Goal: Find contact information

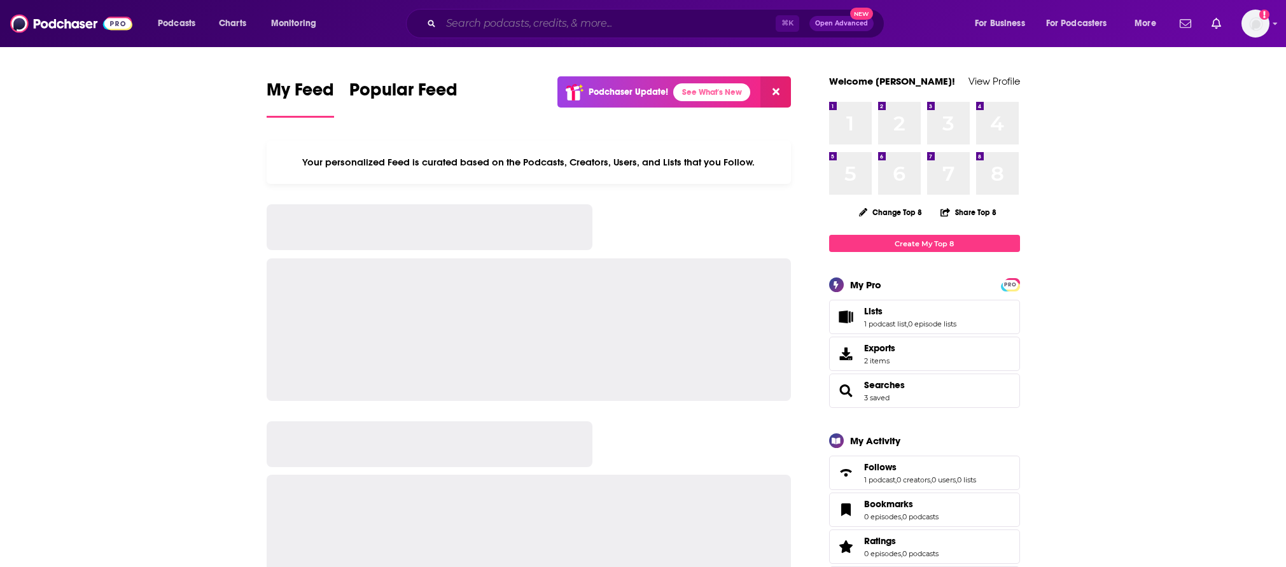
click at [564, 22] on input "Search podcasts, credits, & more..." at bounding box center [608, 23] width 335 height 20
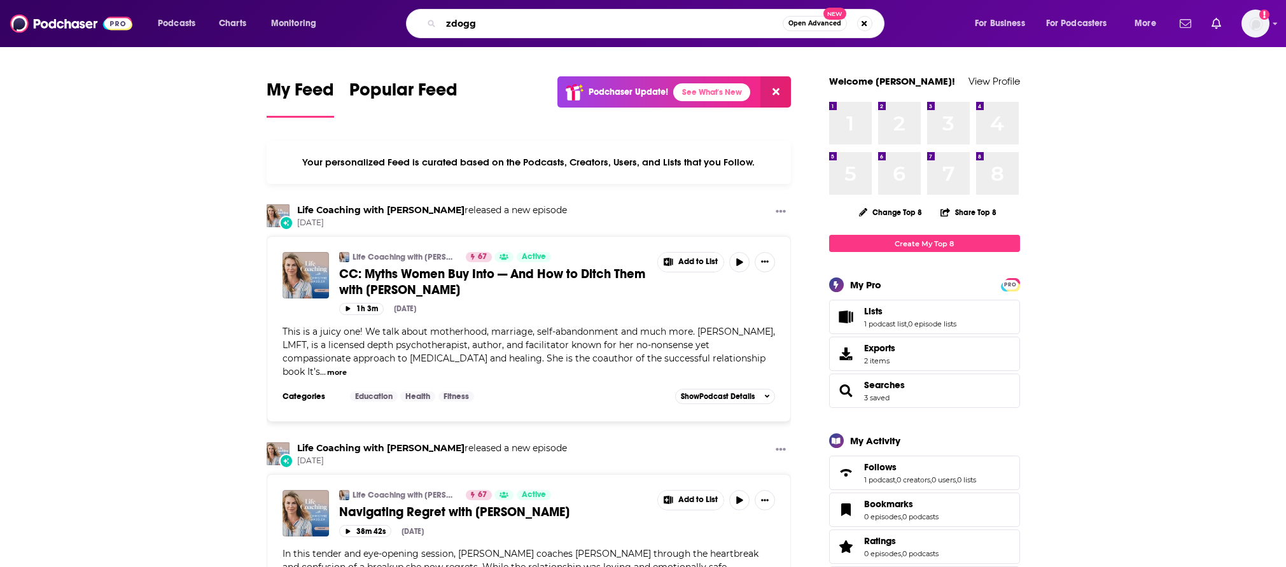
type input "zdogg"
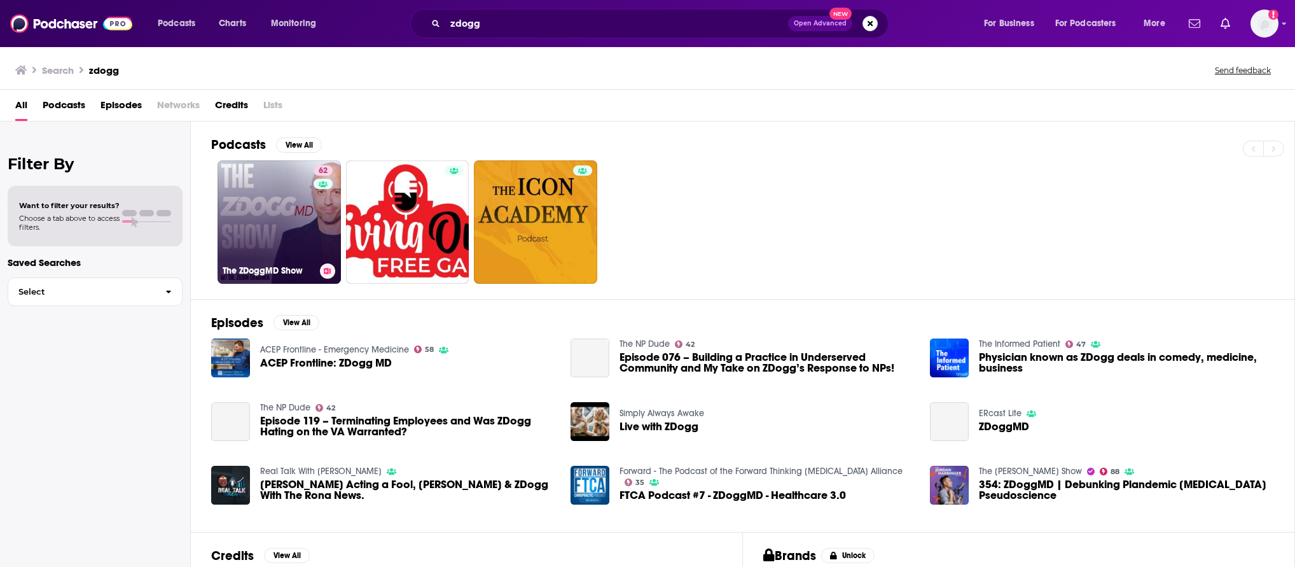
click at [273, 267] on h3 "The ZDoggMD Show" at bounding box center [269, 270] width 92 height 11
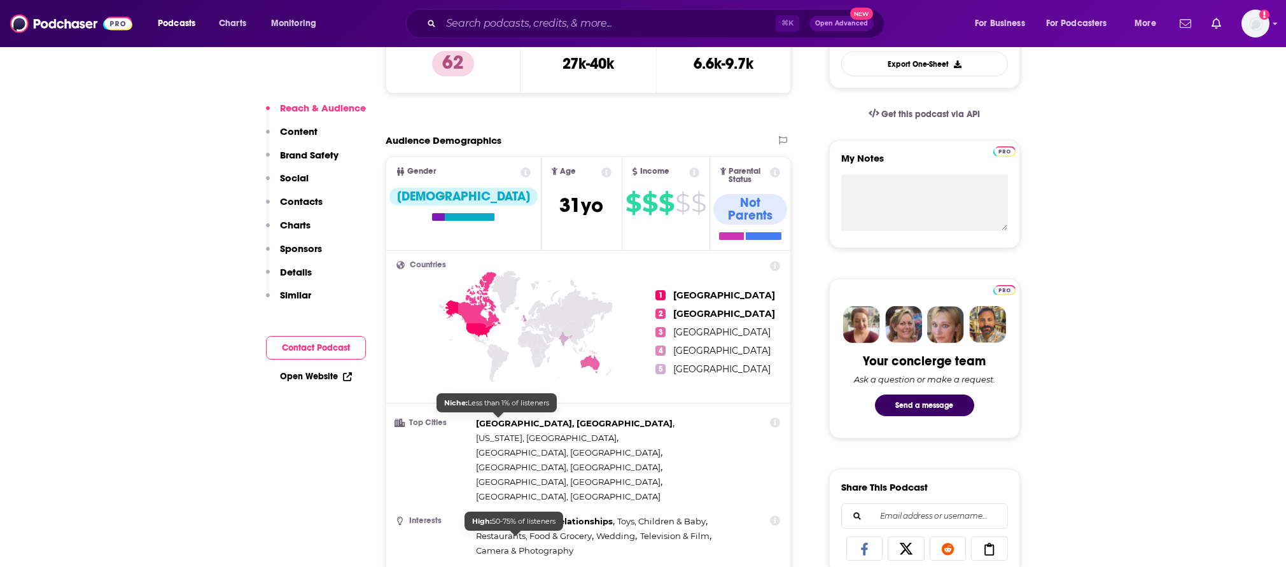
scroll to position [940, 0]
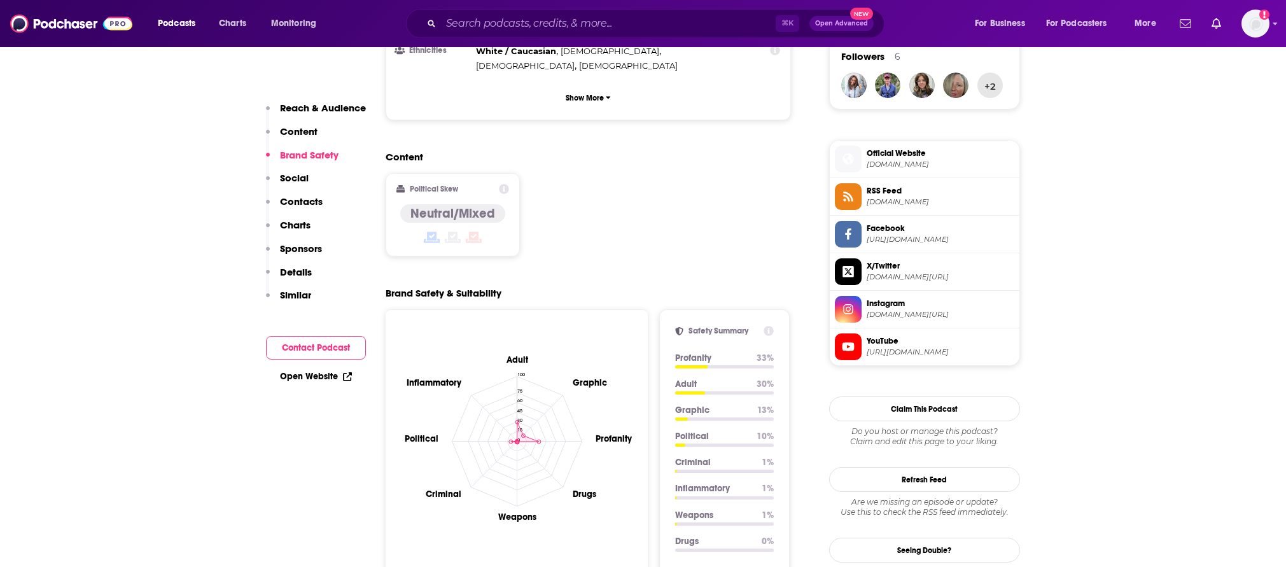
click at [323, 199] on div "Reach & Audience Content Brand Safety Social Contacts Charts Sponsors Details S…" at bounding box center [316, 207] width 100 height 211
drag, startPoint x: 317, startPoint y: 200, endPoint x: 311, endPoint y: 202, distance: 6.6
click at [316, 200] on p "Contacts" at bounding box center [301, 201] width 43 height 12
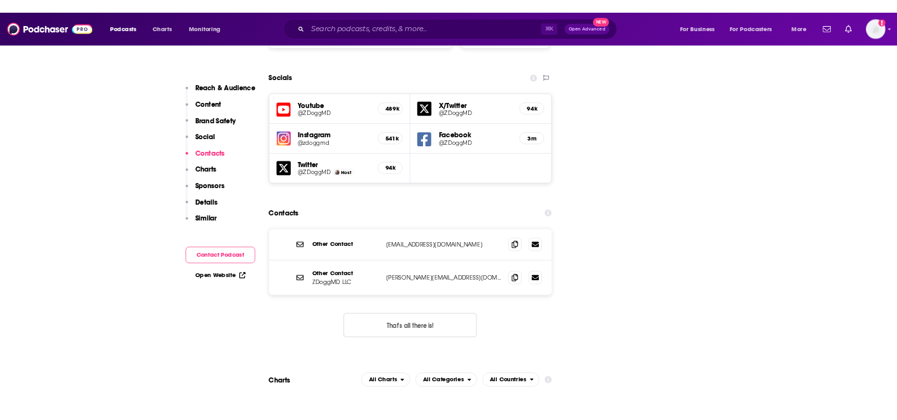
scroll to position [1480, 0]
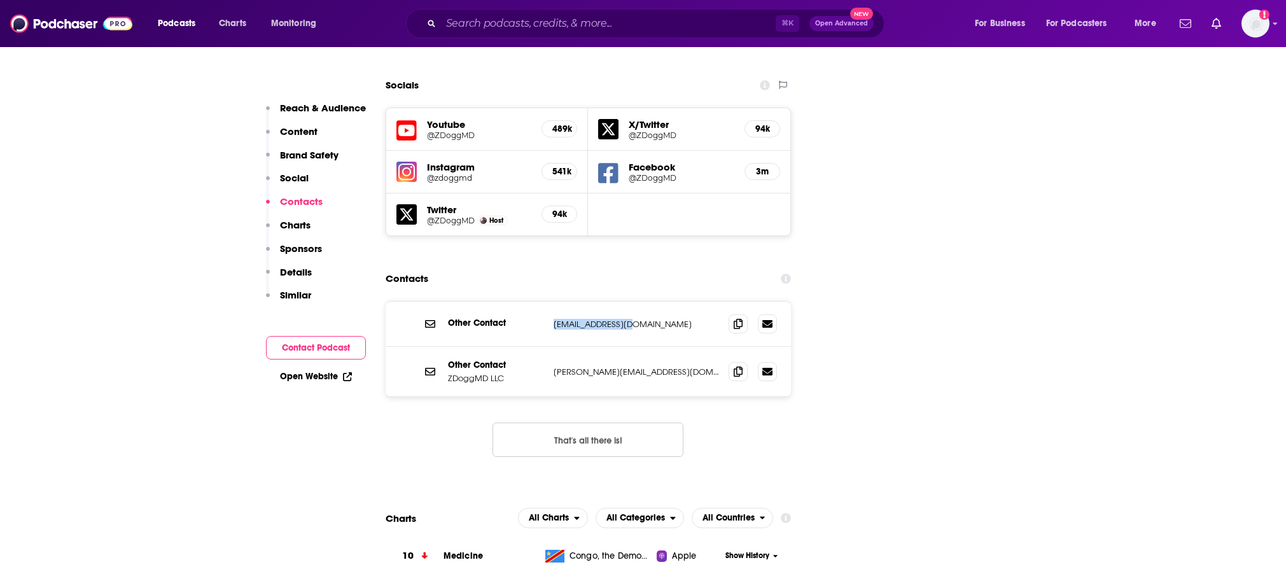
click at [0, 0] on div "Other Contact hello@zdoggmd.com hello@zdoggmd.com" at bounding box center [0, 0] width 0 height 0
copy div "hello@zdoggmd.com"
drag, startPoint x: 661, startPoint y: 285, endPoint x: 550, endPoint y: 284, distance: 110.7
click at [550, 347] on div "Other Contact ZDoggMD LLC zubin@zdoggmd.com zubin@zdoggmd.com" at bounding box center [588, 372] width 406 height 50
copy p "zubin@zdoggmd.com"
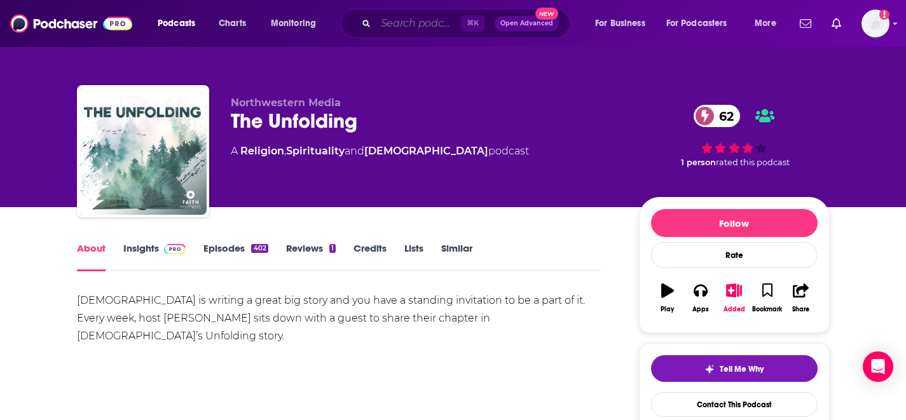
click at [420, 20] on input "Search podcasts, credits, & more..." at bounding box center [418, 23] width 85 height 20
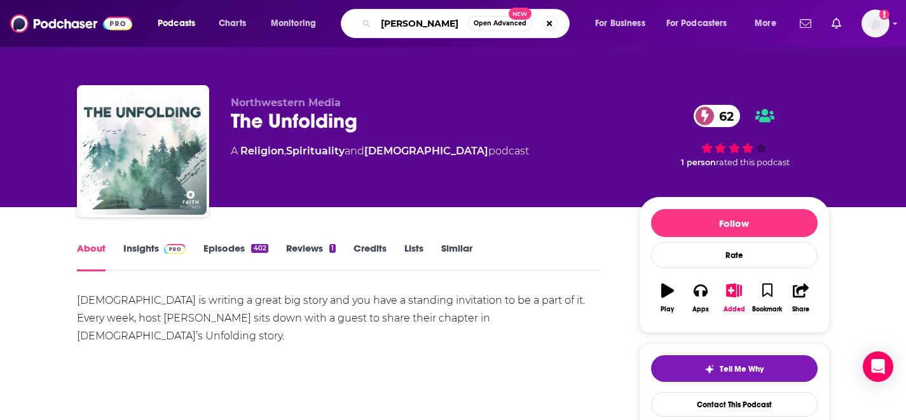
type input "[PERSON_NAME] podcast"
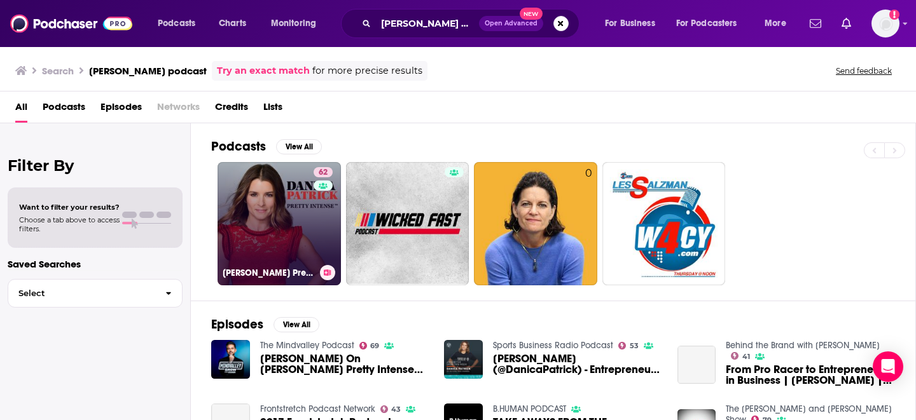
click at [305, 245] on link "62 [PERSON_NAME] Pretty Intense Podcast" at bounding box center [279, 223] width 123 height 123
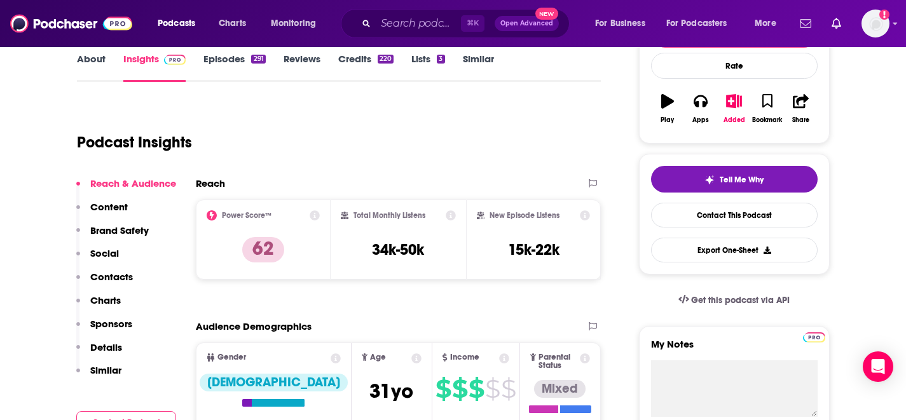
scroll to position [241, 0]
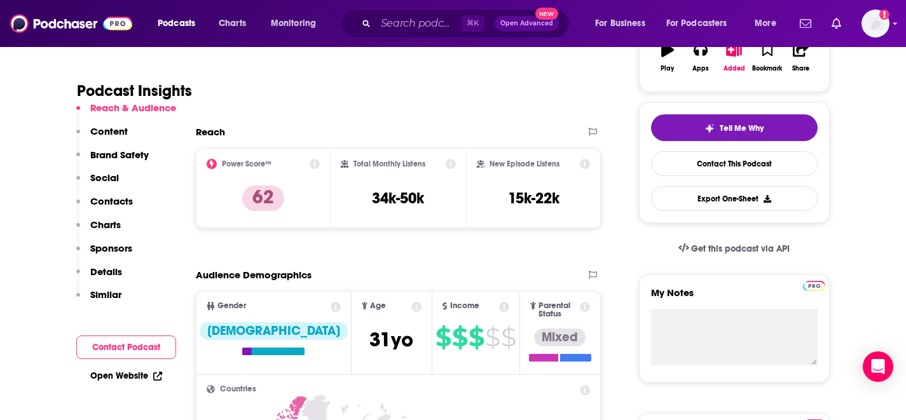
click at [121, 197] on p "Contacts" at bounding box center [111, 201] width 43 height 12
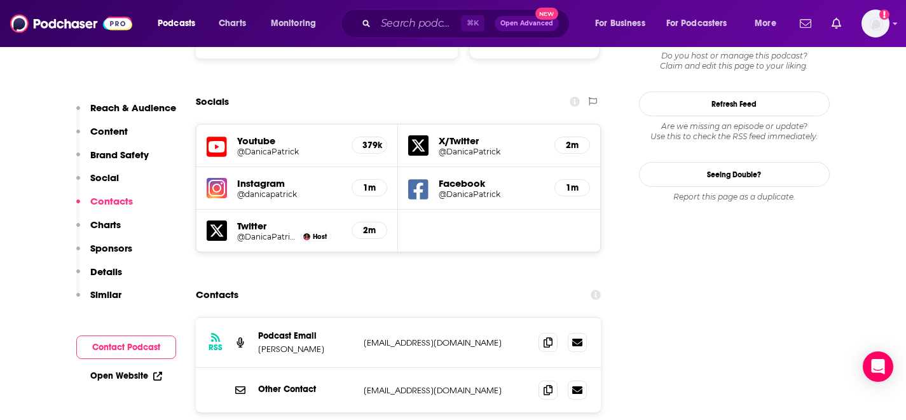
scroll to position [1469, 0]
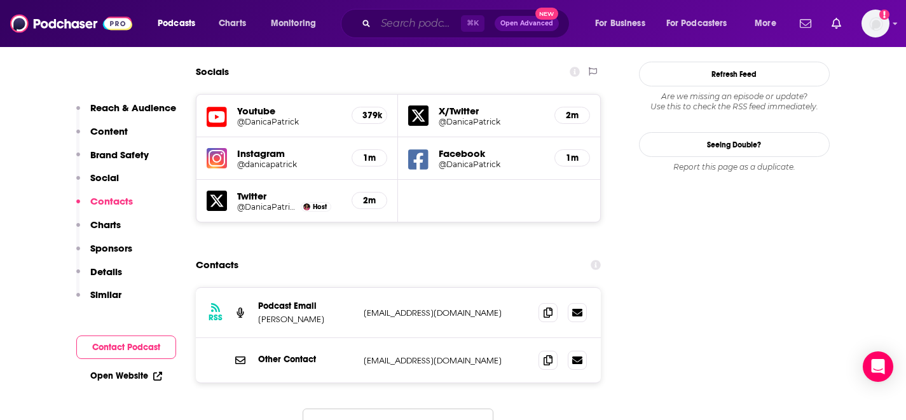
click at [412, 20] on input "Search podcasts, credits, & more..." at bounding box center [418, 23] width 85 height 20
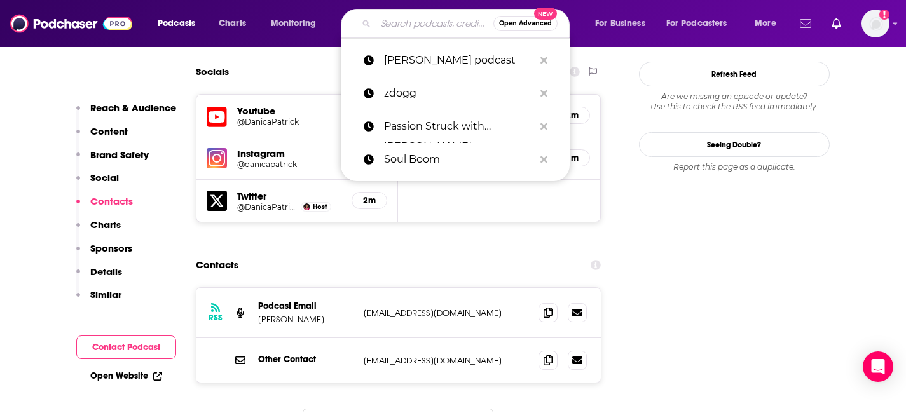
paste input "LOVE SOMEONE with [PERSON_NAME]"
type input "LOVE SOMEONE with [PERSON_NAME]"
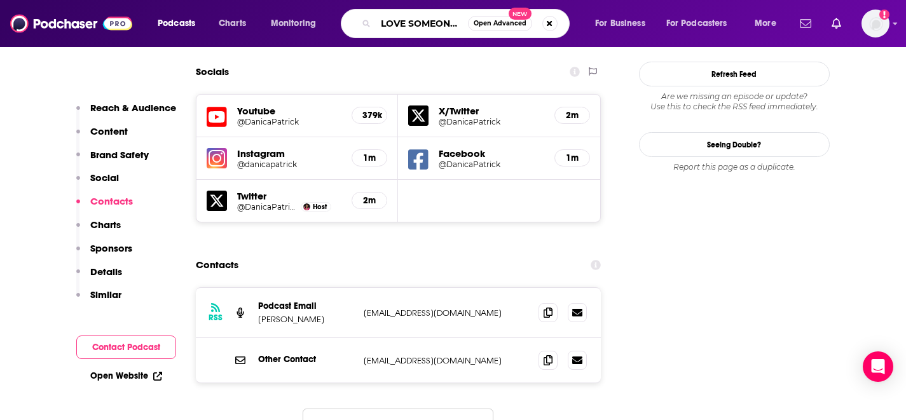
scroll to position [0, 54]
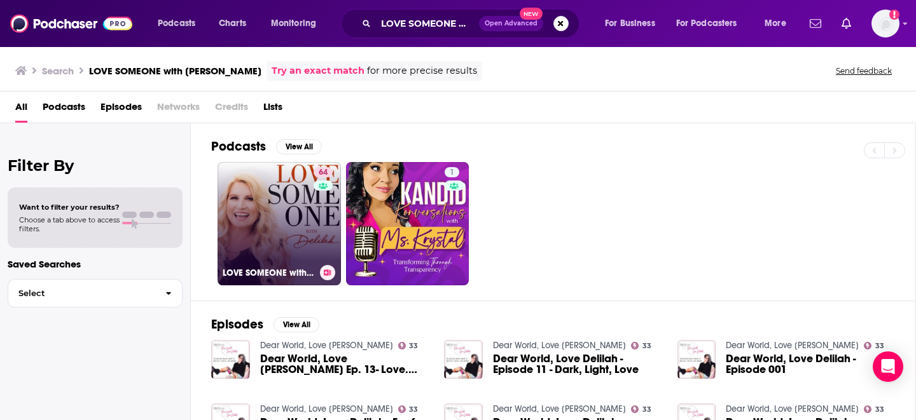
click at [308, 253] on link "64 LOVE SOMEONE with [PERSON_NAME]" at bounding box center [279, 223] width 123 height 123
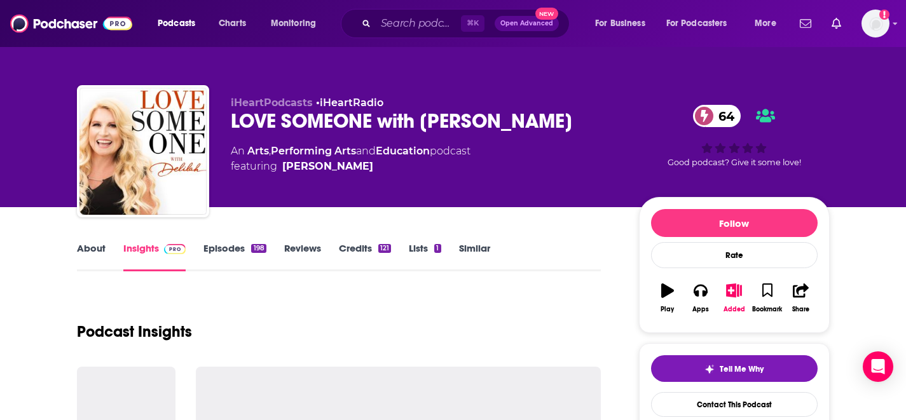
scroll to position [219, 0]
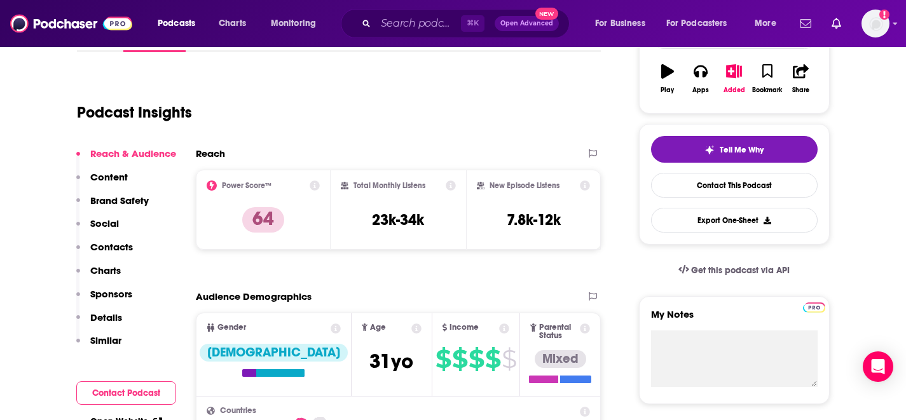
click at [101, 249] on p "Contacts" at bounding box center [111, 247] width 43 height 12
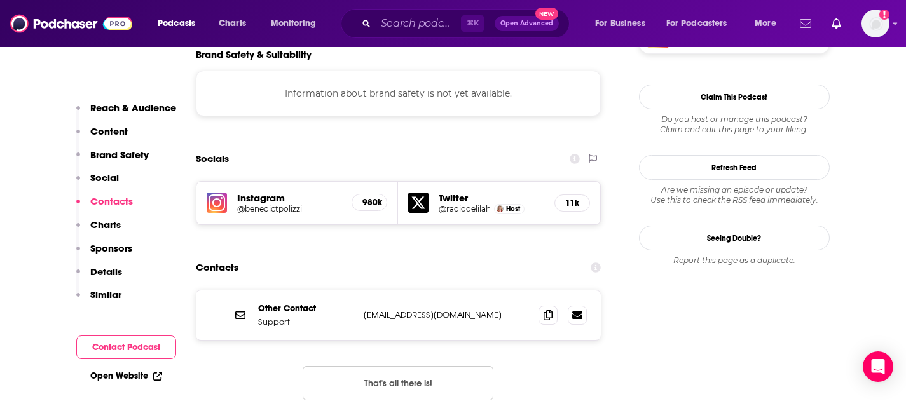
scroll to position [1141, 0]
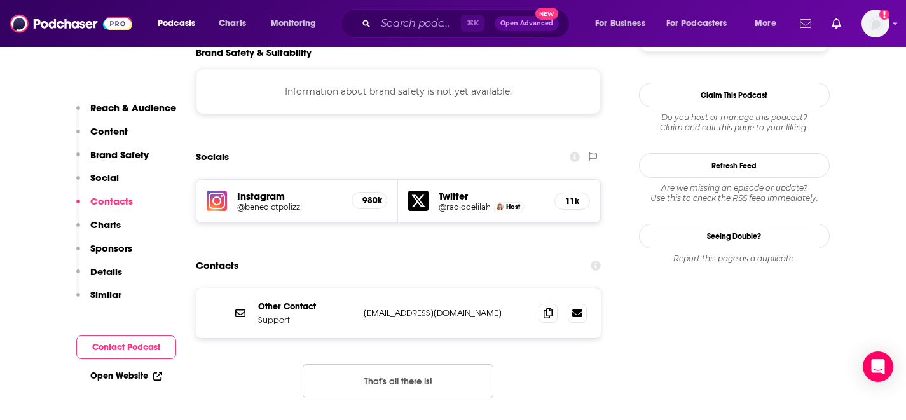
click at [470, 202] on h5 "@radiodelilah" at bounding box center [465, 207] width 52 height 10
click at [285, 190] on h5 "Instagram" at bounding box center [289, 196] width 105 height 12
click at [279, 202] on h5 "@benedictpolizzi" at bounding box center [289, 207] width 105 height 10
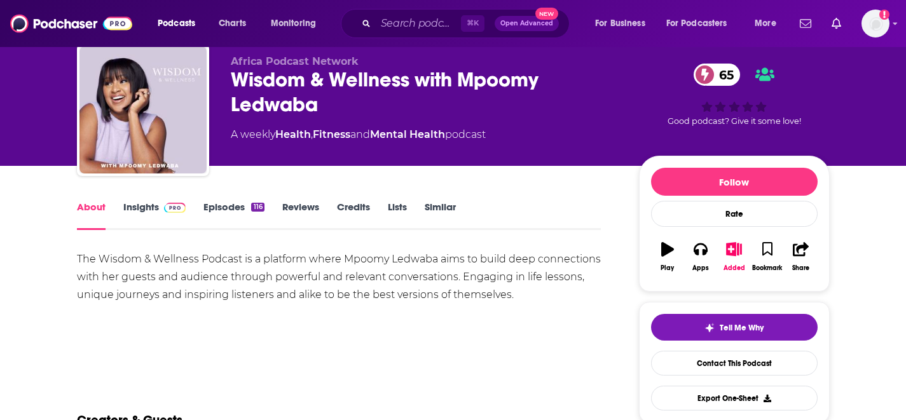
scroll to position [20, 0]
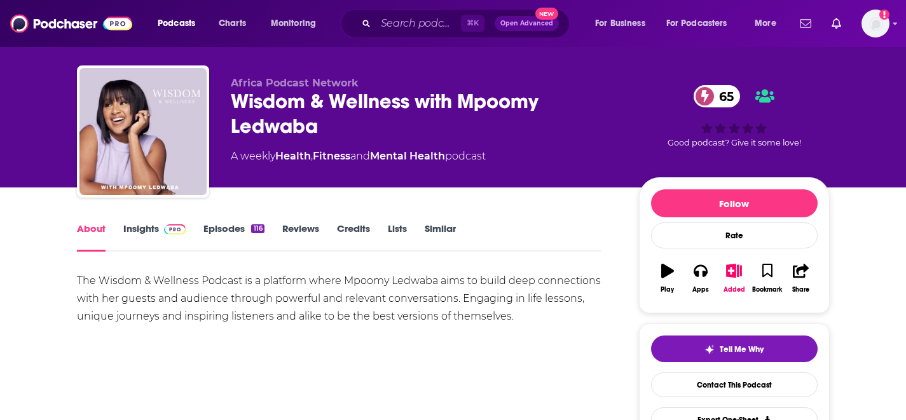
click at [146, 230] on link "Insights" at bounding box center [154, 237] width 63 height 29
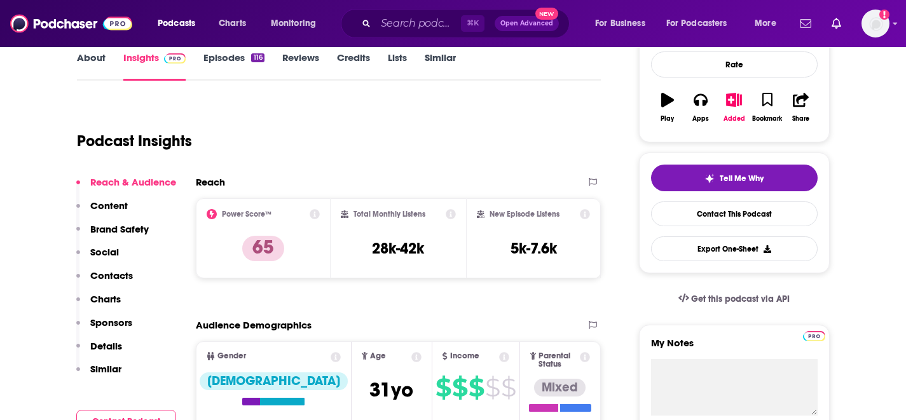
scroll to position [345, 0]
